Goal: Communication & Community: Answer question/provide support

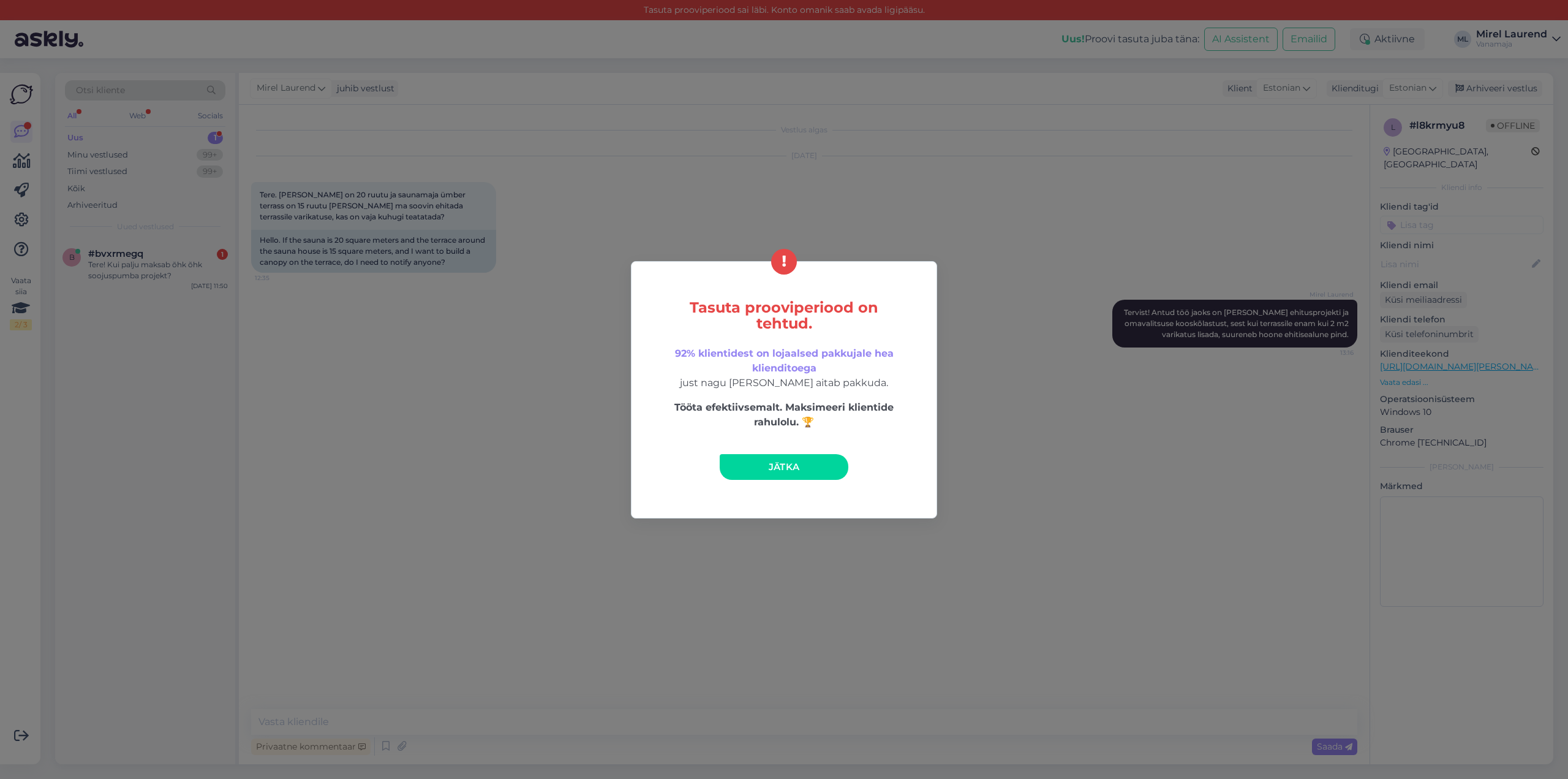
click at [749, 462] on link "Jätka" at bounding box center [784, 467] width 129 height 26
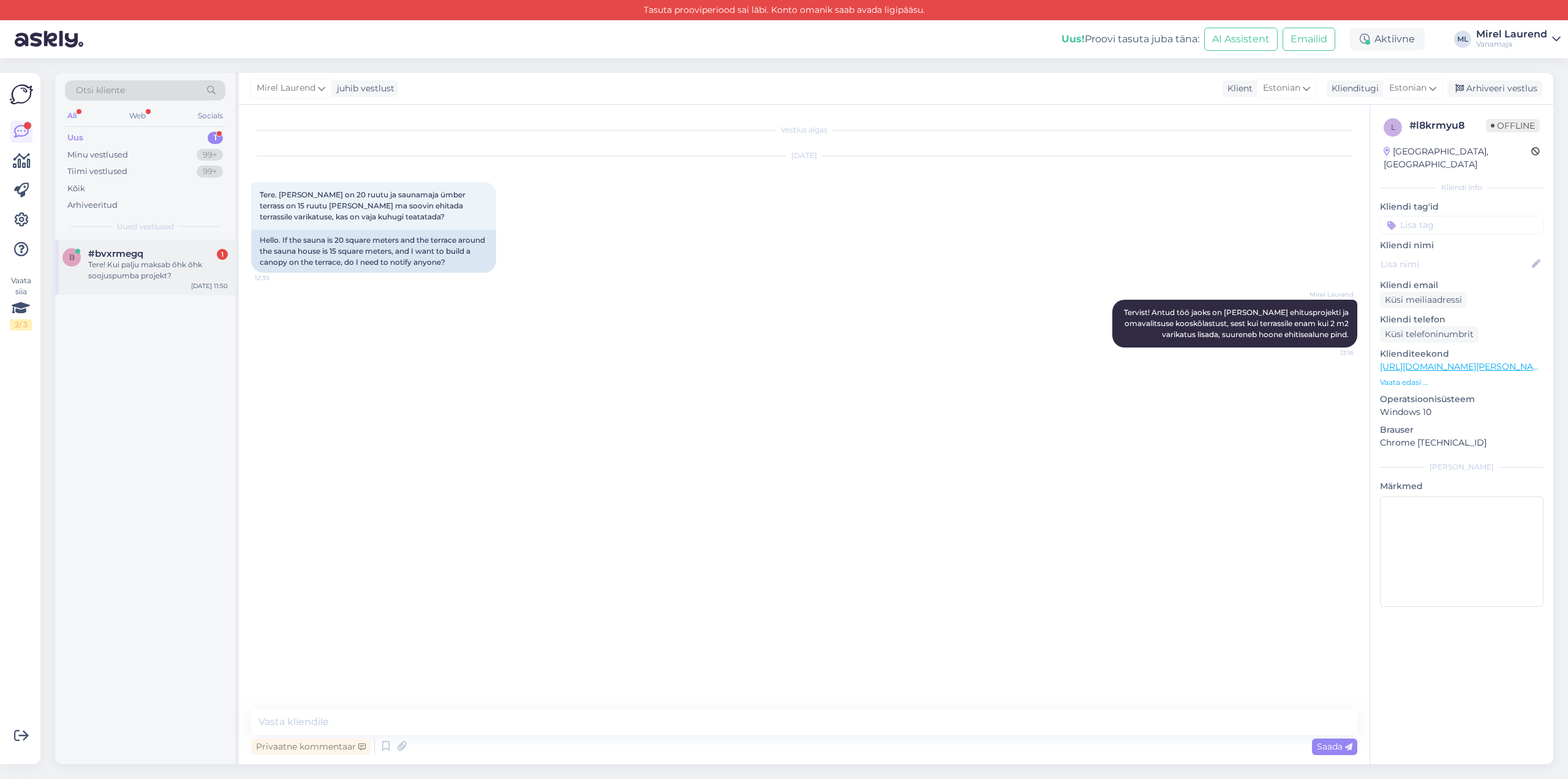
click at [190, 274] on div "Tere! Kui palju maksab õhk õhk soojuspumba projekt?" at bounding box center [158, 270] width 139 height 22
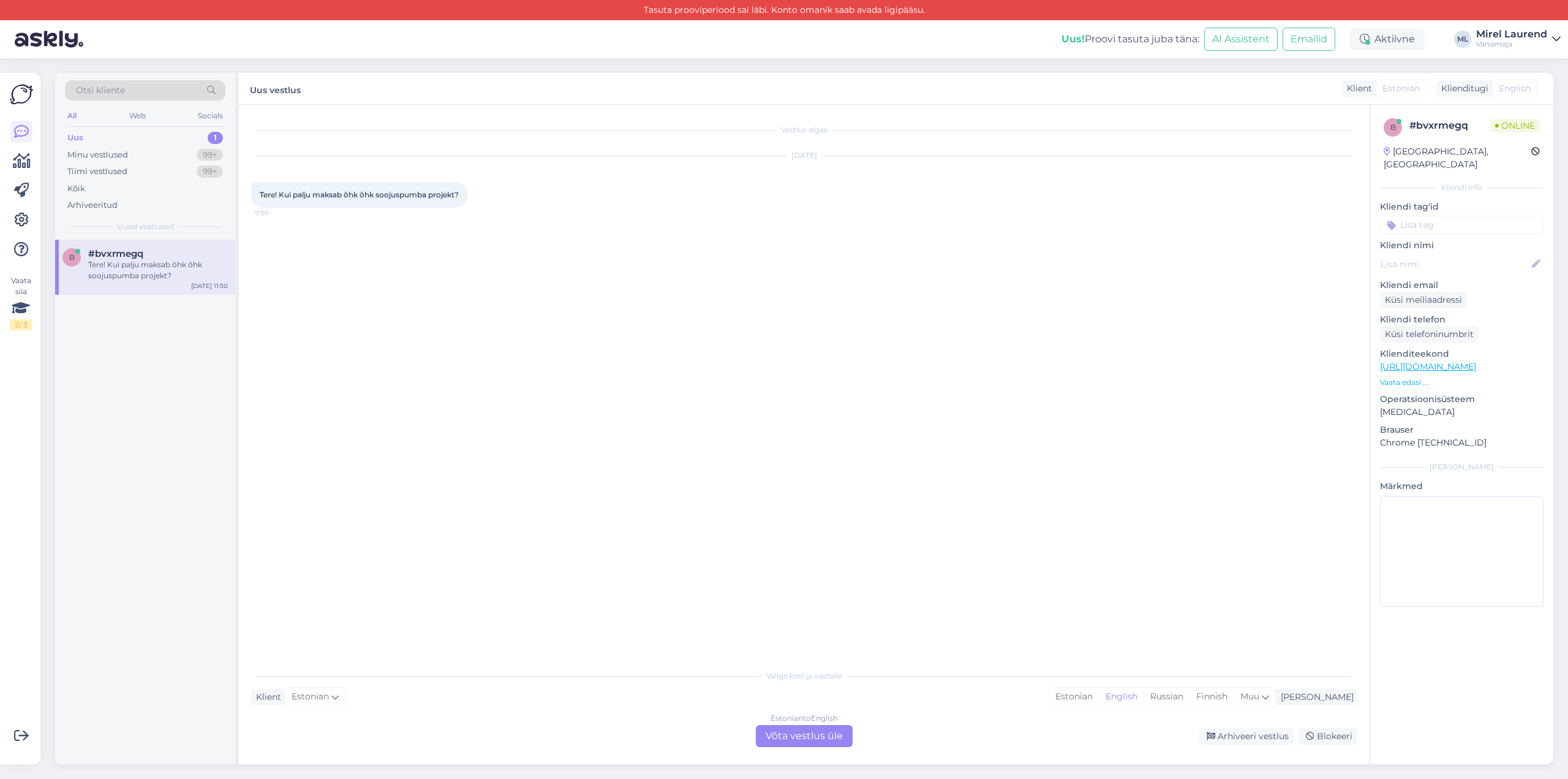
click at [821, 740] on div "Estonian to English Võta vestlus üle" at bounding box center [804, 736] width 97 height 22
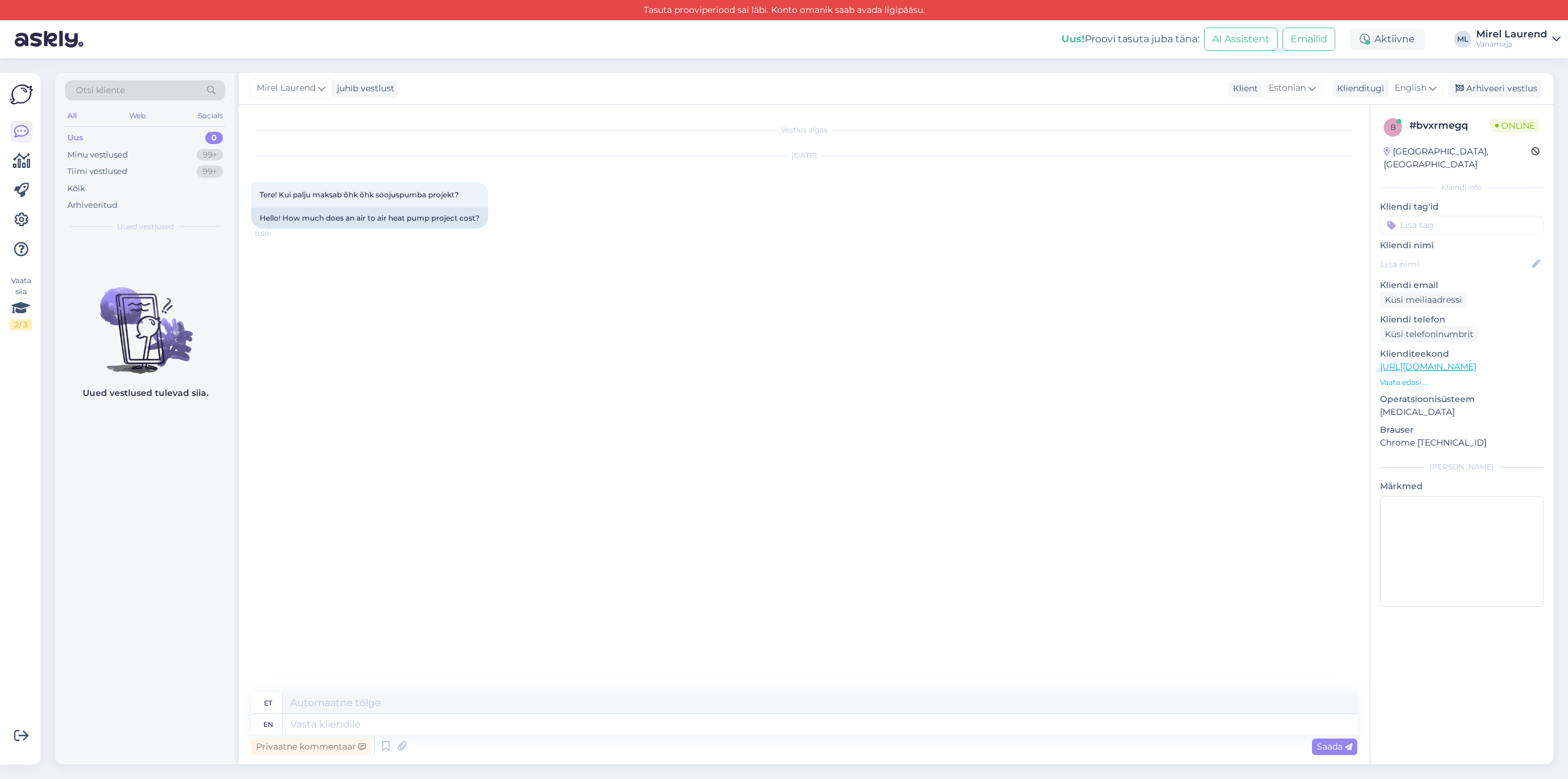
click at [1423, 78] on div "Mirel Laurend juhib vestlust Klient Estonian Klienditugi English Arabic Belarus…" at bounding box center [896, 89] width 1314 height 32
click at [1416, 89] on span "English" at bounding box center [1411, 88] width 32 height 13
click at [1365, 290] on link "Estonian" at bounding box center [1388, 299] width 135 height 20
click at [496, 721] on textarea at bounding box center [804, 722] width 1106 height 26
click at [402, 723] on textarea "Tervist! Üksikute soojuspumbade seadustamisega me paraku ei tegele." at bounding box center [804, 722] width 1106 height 26
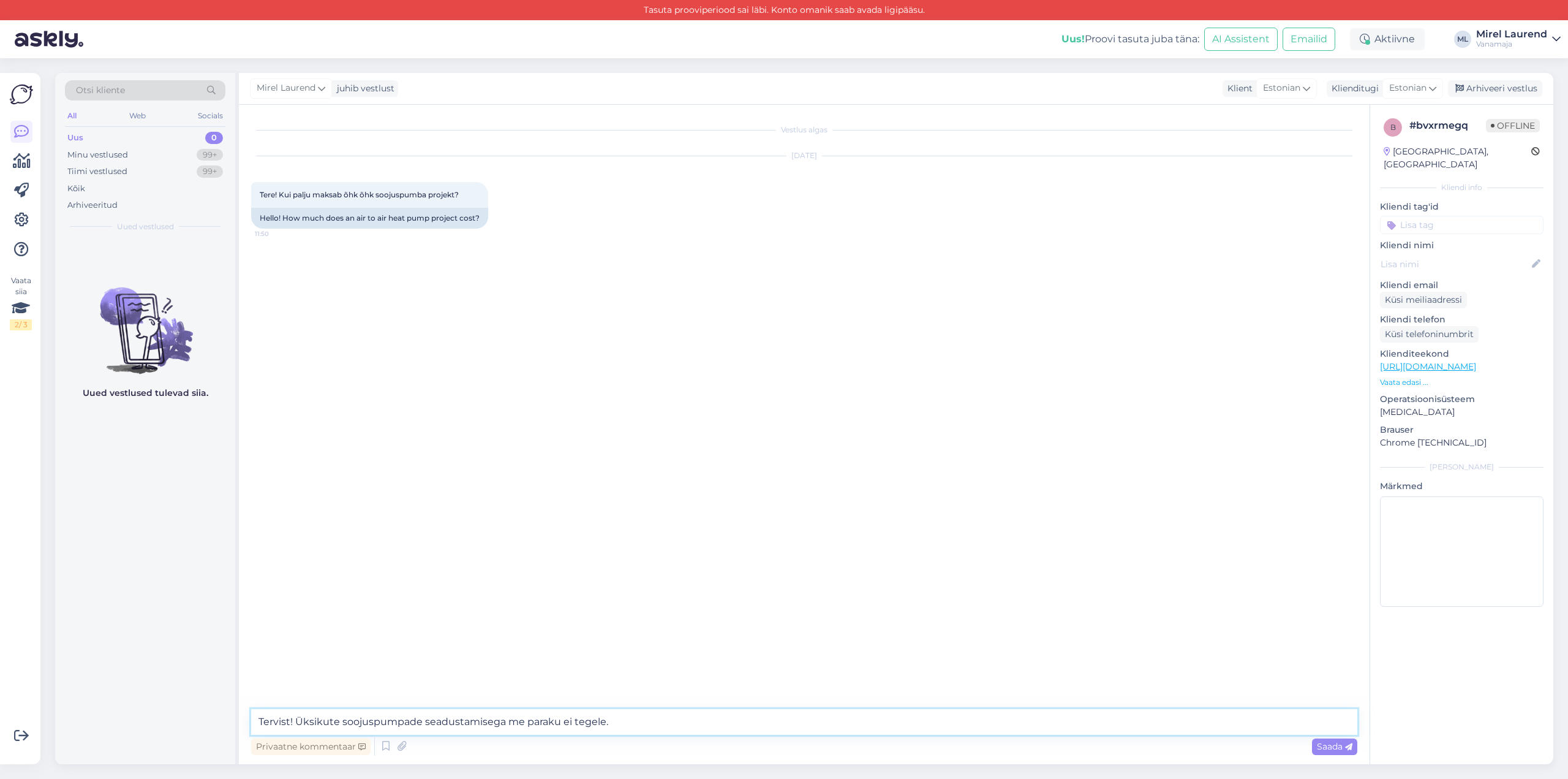
click at [561, 719] on textarea "Tervist! Üksikute soojuspumpade seadustamisega me paraku ei tegele." at bounding box center [804, 722] width 1106 height 26
click at [659, 717] on textarea "Tervist! Üksikute soojuspumpade seadustamisega me paraku [PERSON_NAME] ei tegel…" at bounding box center [804, 722] width 1106 height 26
click at [1071, 719] on textarea "Tervist! Üksikute soojuspumpade seadustamisega me paraku [PERSON_NAME] ei tegel…" at bounding box center [804, 722] width 1106 height 26
click at [1068, 721] on textarea "Tervist! Üksikute soojuspumpade seadustamisega me paraku [PERSON_NAME] ei tegel…" at bounding box center [804, 722] width 1106 height 26
type textarea "Tervist! Üksikute soojuspumpade seadustamisega me paraku [PERSON_NAME] ei tegel…"
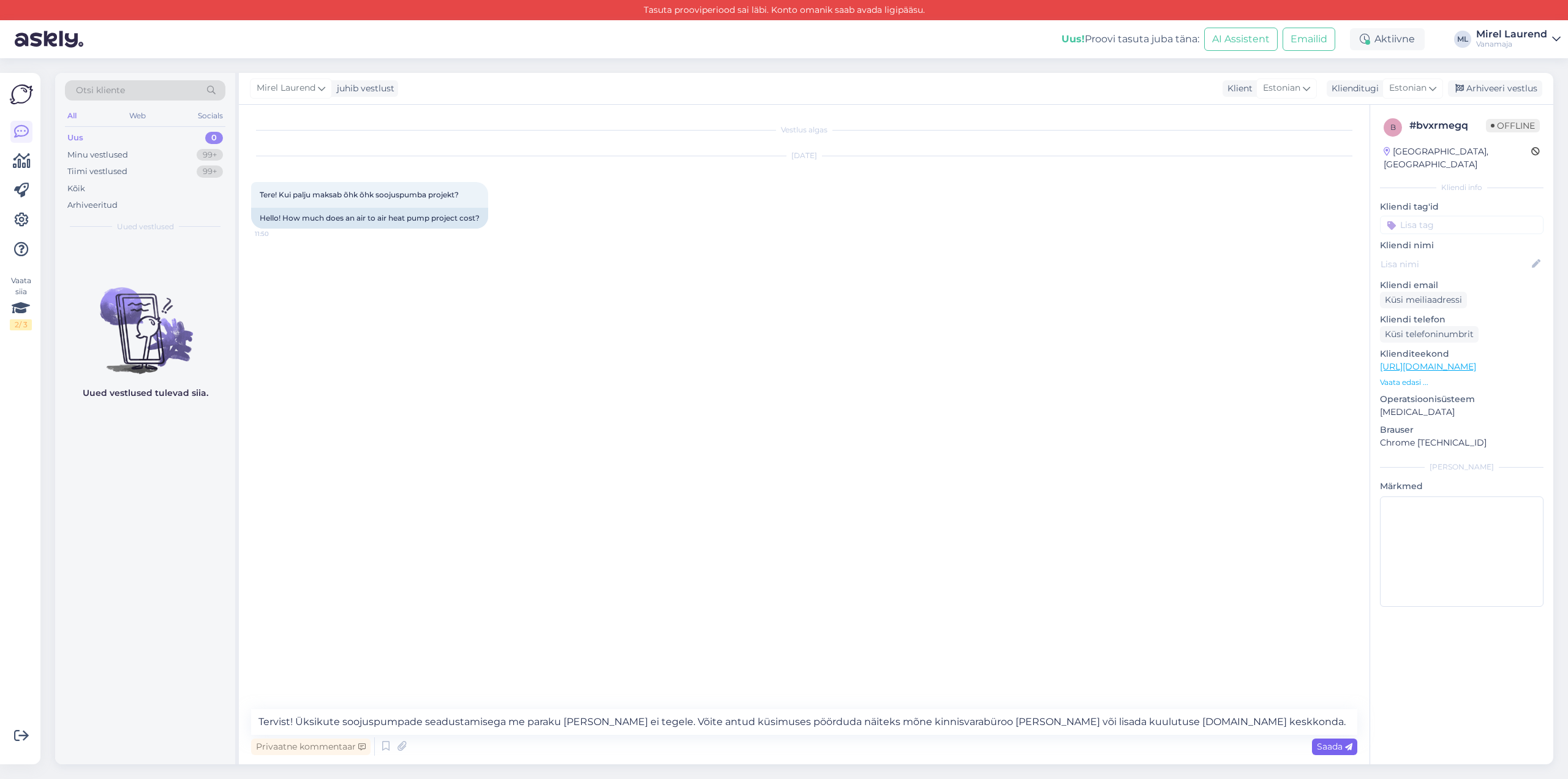
click at [1329, 743] on span "Saada" at bounding box center [1335, 746] width 36 height 11
